Goal: Task Accomplishment & Management: Complete application form

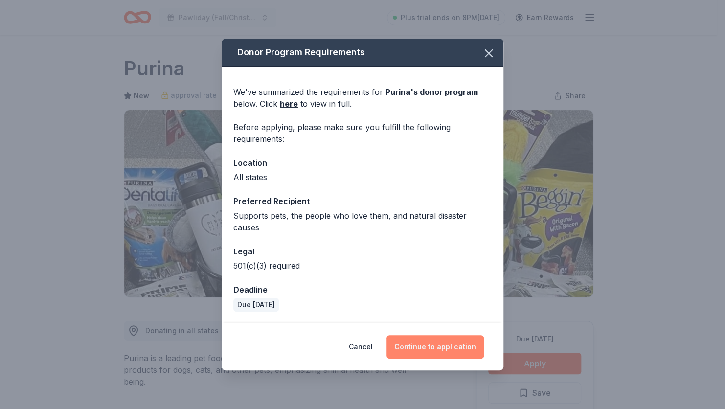
click at [423, 337] on button "Continue to application" at bounding box center [435, 346] width 97 height 23
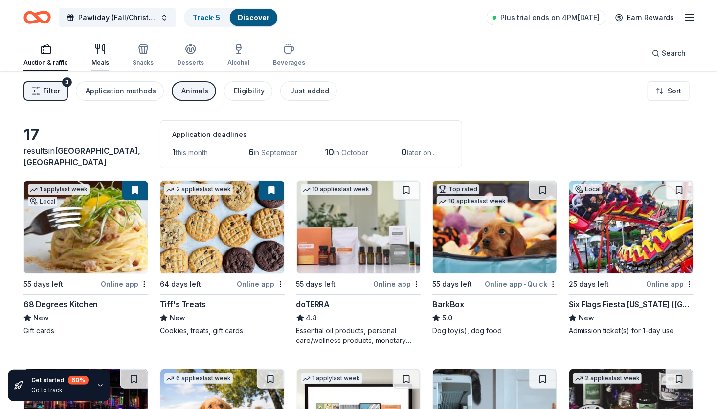
click at [101, 53] on icon "button" at bounding box center [100, 49] width 12 height 12
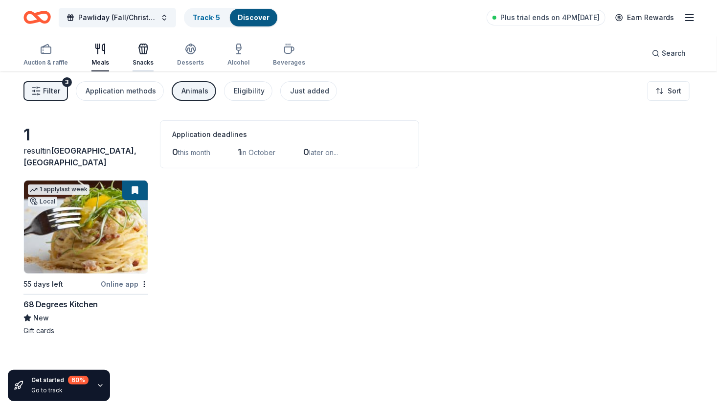
click at [141, 54] on icon "button" at bounding box center [143, 50] width 9 height 7
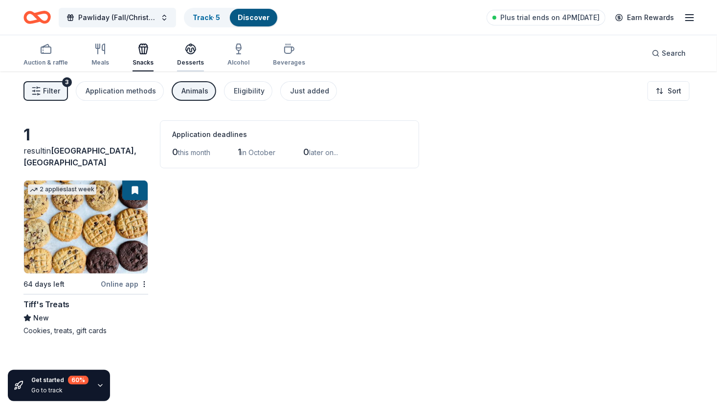
click at [200, 57] on div "Desserts" at bounding box center [190, 54] width 27 height 23
click at [243, 56] on div "Alcohol" at bounding box center [239, 54] width 22 height 23
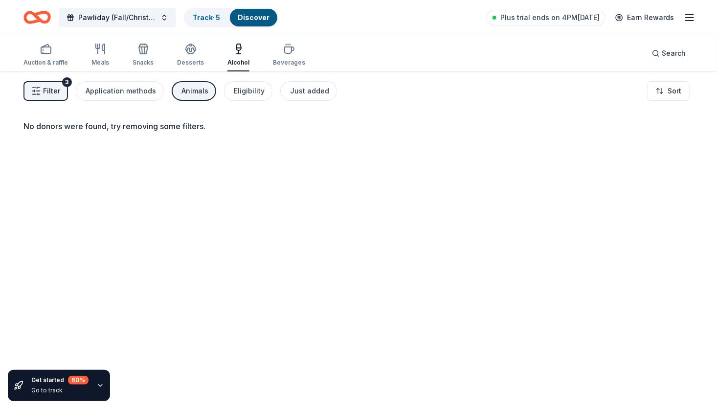
click at [46, 93] on span "Filter" at bounding box center [51, 91] width 17 height 12
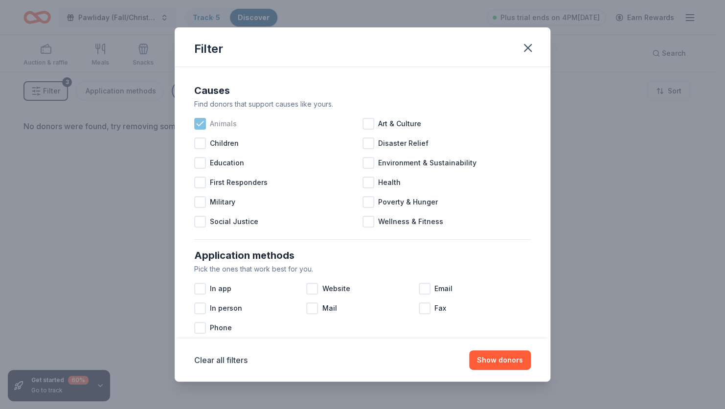
click at [199, 123] on icon at bounding box center [200, 124] width 10 height 10
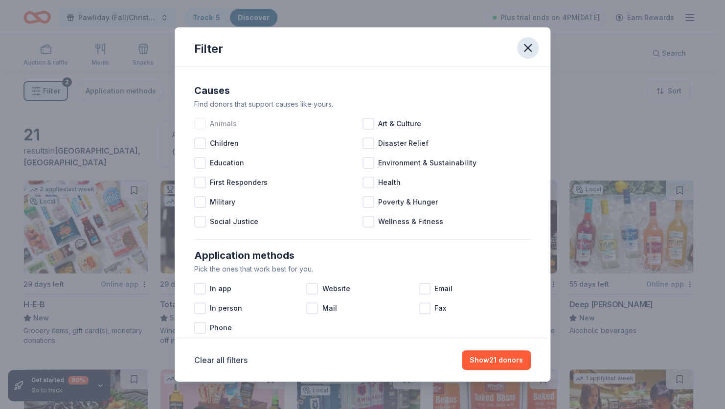
click at [525, 47] on icon "button" at bounding box center [528, 48] width 14 height 14
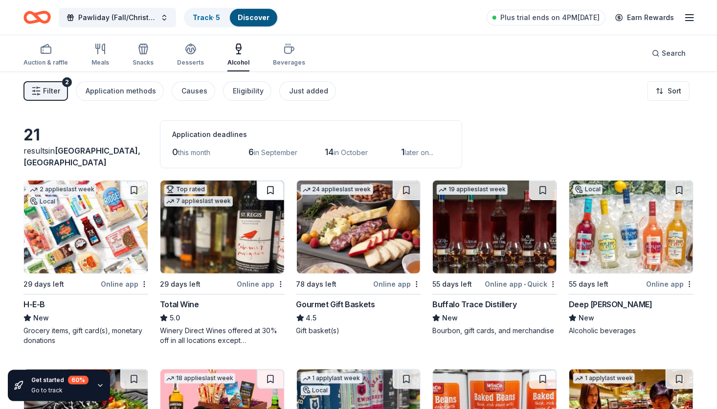
click at [271, 188] on button at bounding box center [270, 191] width 27 height 20
click at [268, 190] on button at bounding box center [271, 191] width 25 height 20
click at [264, 196] on button at bounding box center [271, 191] width 25 height 20
click at [269, 199] on button at bounding box center [271, 191] width 25 height 20
click at [200, 20] on link "Track · 6" at bounding box center [207, 17] width 28 height 8
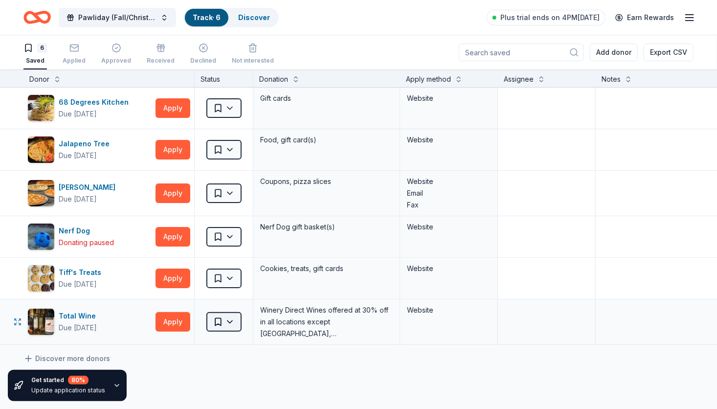
click at [233, 329] on html "Pawliday (Fall/Christmas) Auction Track · 6 Discover Plus trial ends on 4PM[DAT…" at bounding box center [358, 204] width 717 height 409
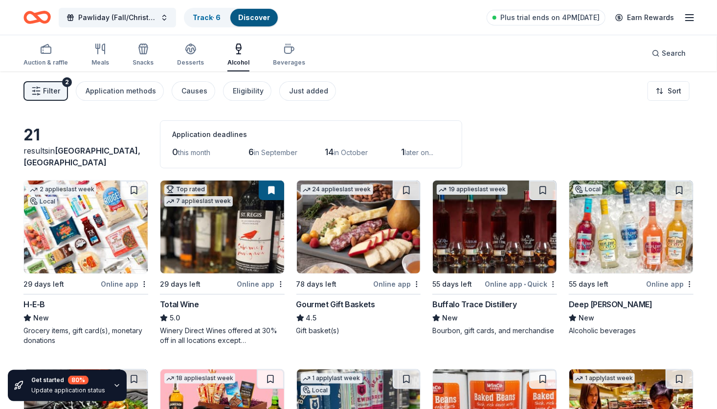
click at [394, 284] on div "Online app" at bounding box center [396, 284] width 47 height 12
click at [500, 284] on div "Online app • Quick" at bounding box center [521, 284] width 72 height 12
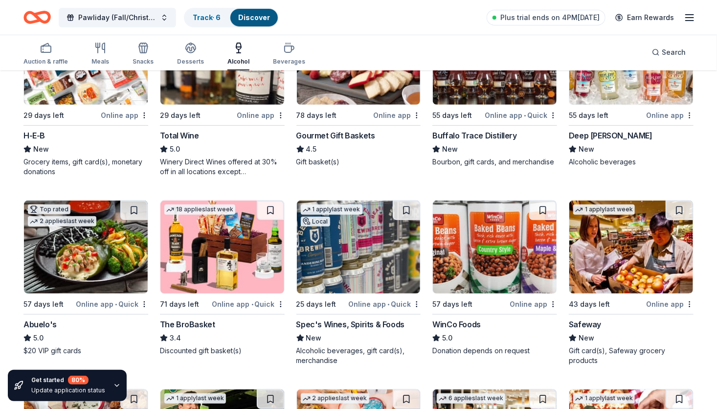
scroll to position [174, 0]
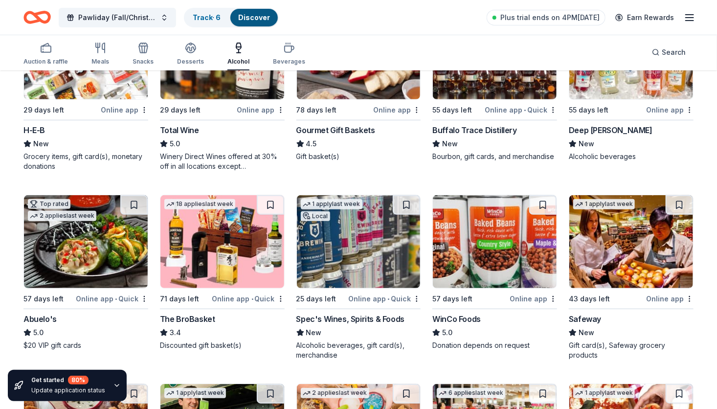
click at [234, 296] on div "Online app • Quick" at bounding box center [248, 299] width 72 height 12
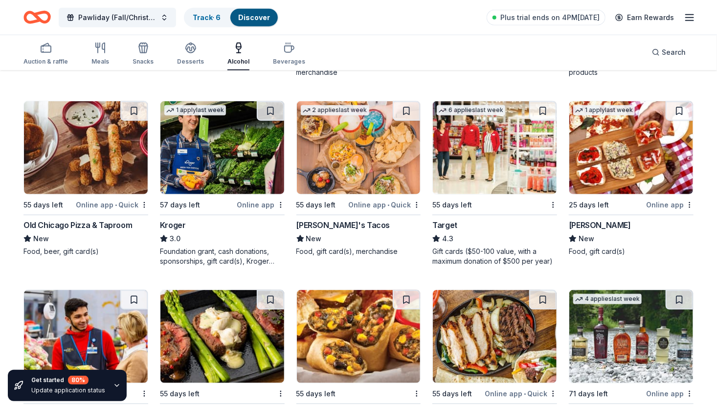
scroll to position [458, 0]
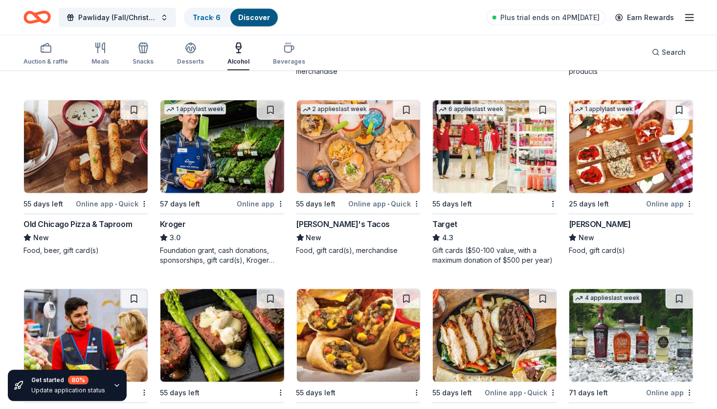
click at [99, 199] on div "Online app • Quick" at bounding box center [112, 204] width 72 height 12
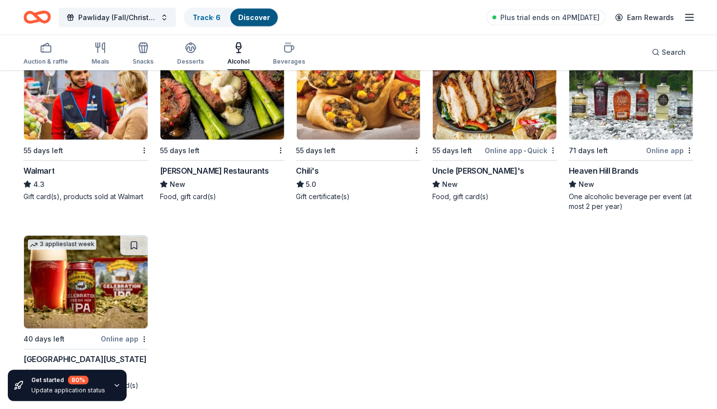
scroll to position [701, 0]
click at [667, 151] on div "Online app" at bounding box center [669, 150] width 47 height 12
click at [284, 56] on div "Beverages" at bounding box center [289, 53] width 32 height 23
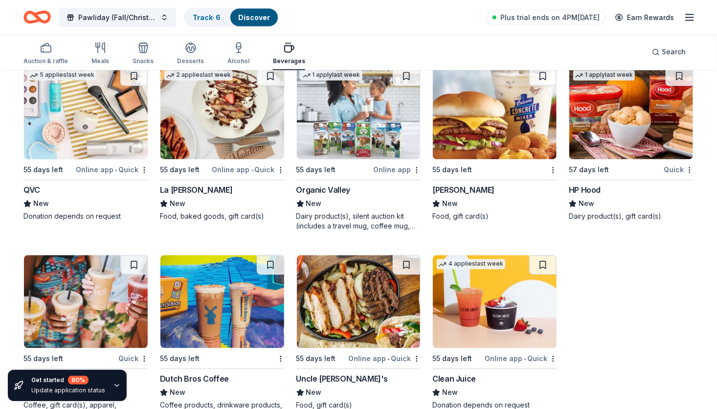
scroll to position [889, 0]
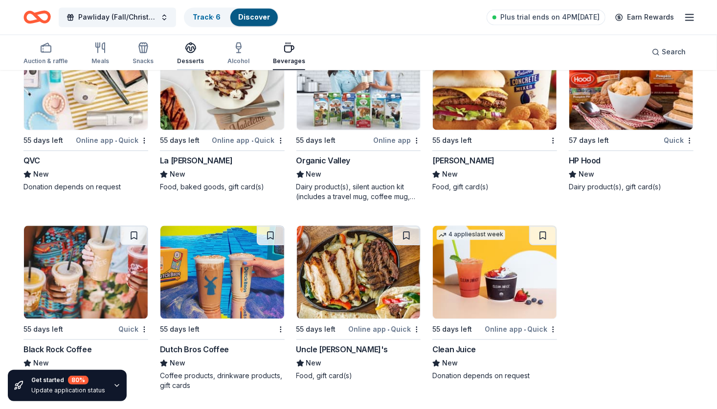
click at [186, 55] on div "Desserts" at bounding box center [190, 53] width 27 height 23
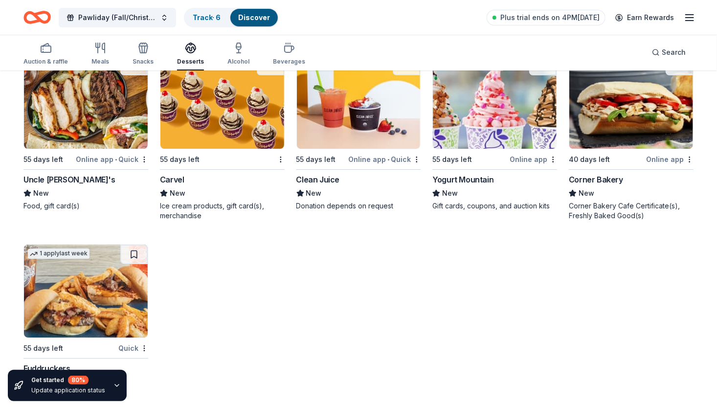
scroll to position [1615, 0]
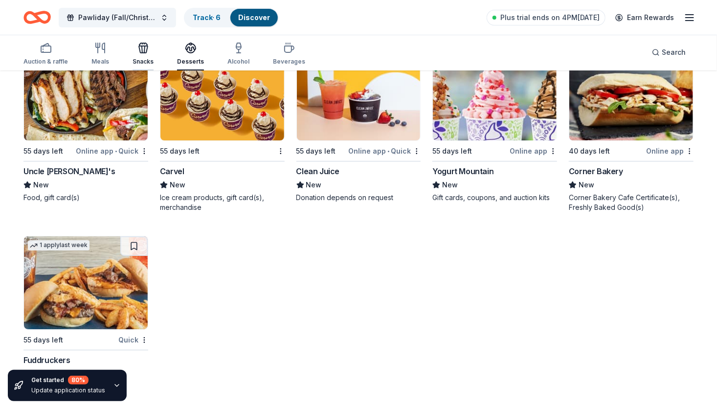
click at [140, 55] on div "Snacks" at bounding box center [143, 53] width 21 height 23
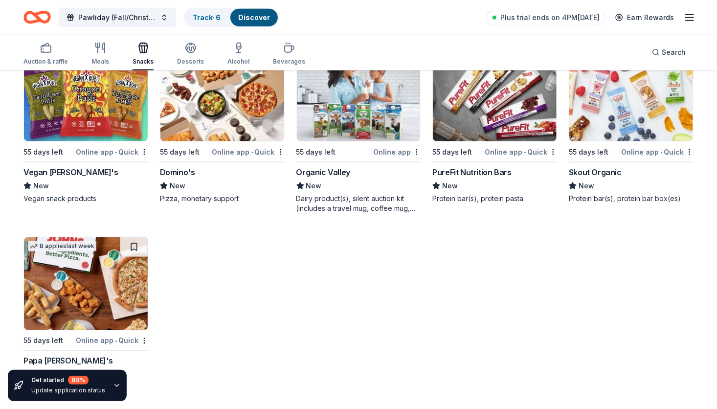
scroll to position [2370, 0]
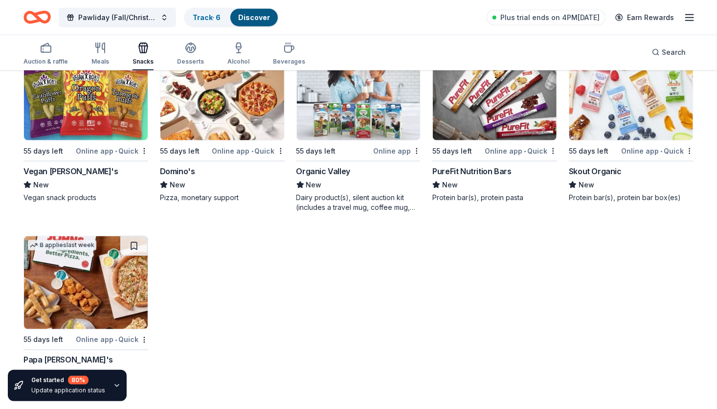
click at [232, 149] on div "Online app • Quick" at bounding box center [248, 151] width 72 height 12
click at [100, 337] on div "Online app • Quick" at bounding box center [112, 340] width 72 height 12
click at [109, 53] on div "Auction & raffle Meals Snacks Desserts Alcohol Beverages" at bounding box center [164, 54] width 282 height 32
click at [100, 49] on icon "button" at bounding box center [100, 48] width 12 height 12
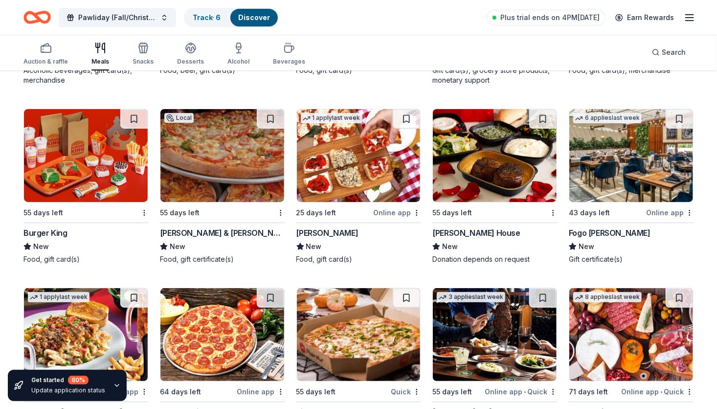
scroll to position [1733, 0]
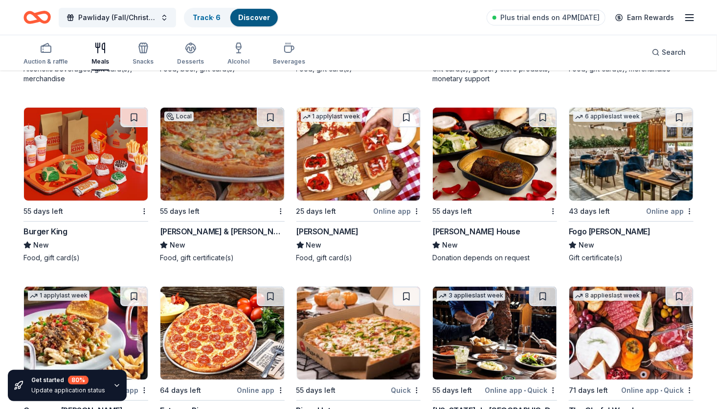
click at [489, 228] on div "[PERSON_NAME] House" at bounding box center [477, 232] width 88 height 12
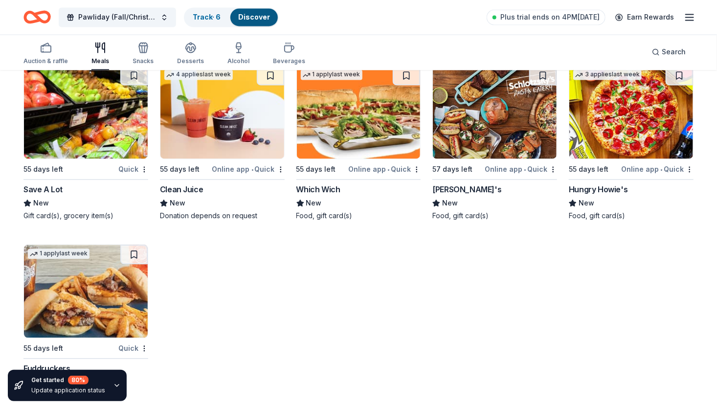
scroll to position [2680, 0]
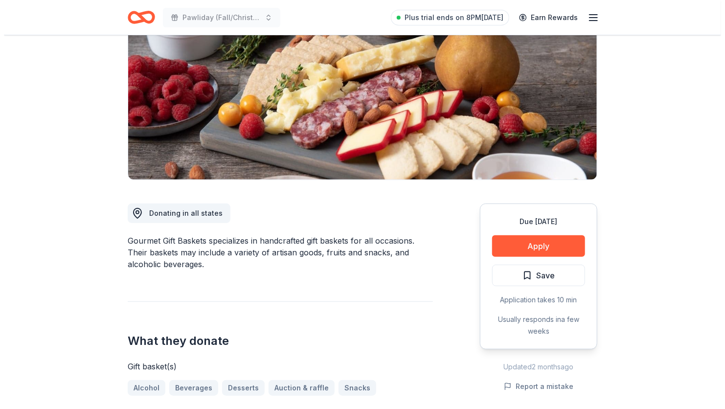
scroll to position [125, 0]
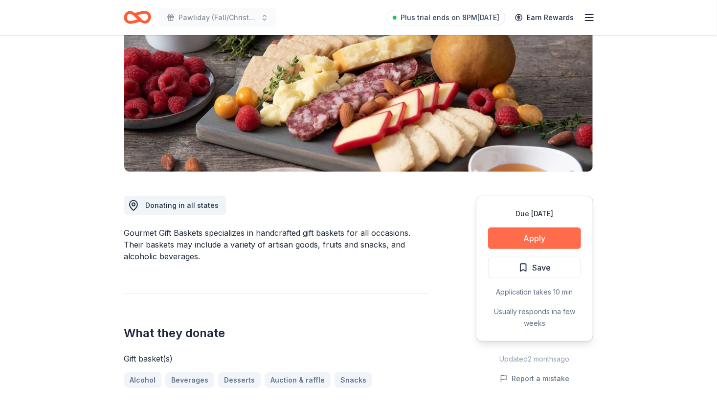
click at [559, 235] on button "Apply" at bounding box center [534, 239] width 93 height 22
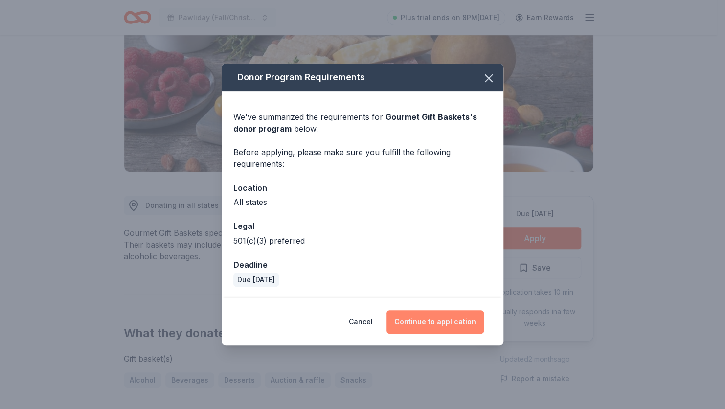
click at [424, 331] on button "Continue to application" at bounding box center [435, 321] width 97 height 23
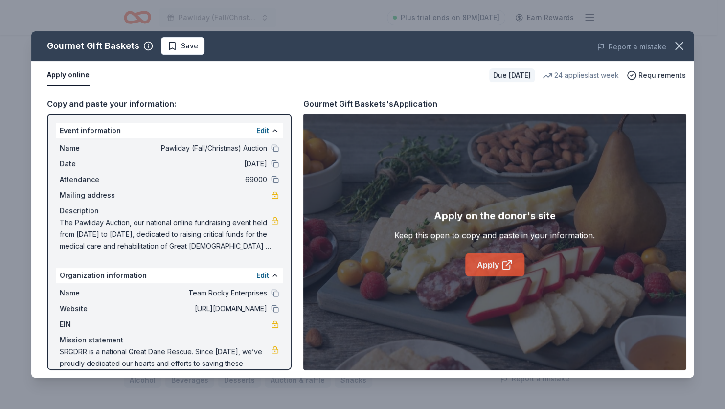
click at [499, 271] on link "Apply" at bounding box center [494, 264] width 59 height 23
